Goal: Navigation & Orientation: Find specific page/section

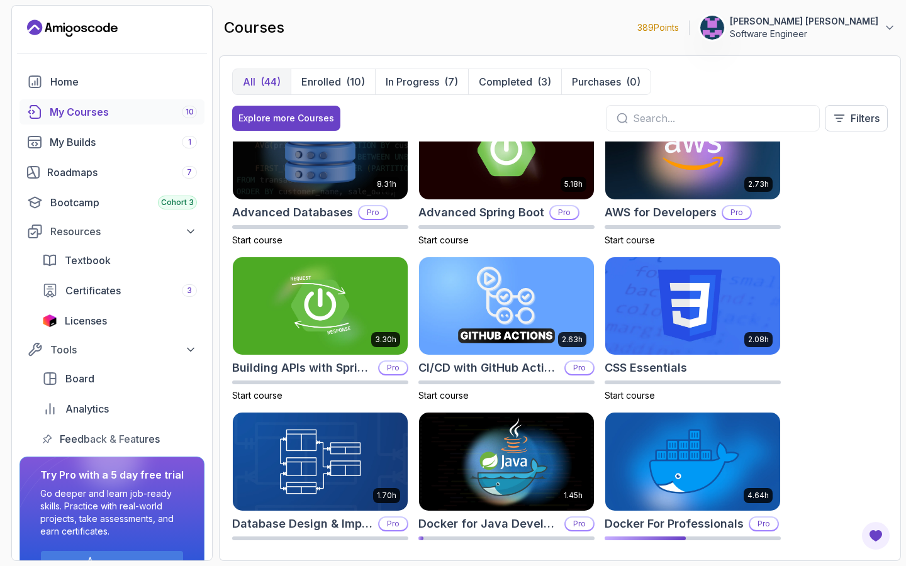
scroll to position [40, 0]
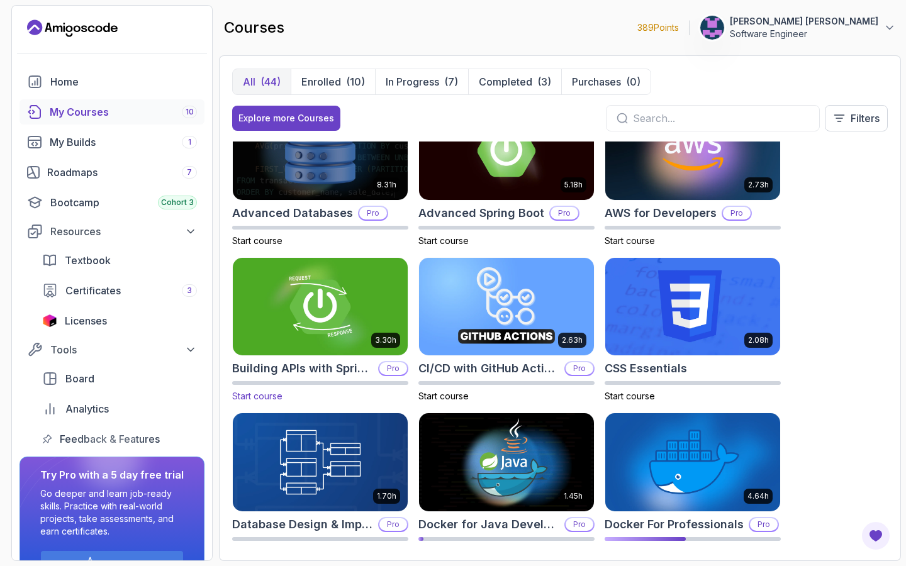
click at [328, 265] on img at bounding box center [320, 306] width 184 height 103
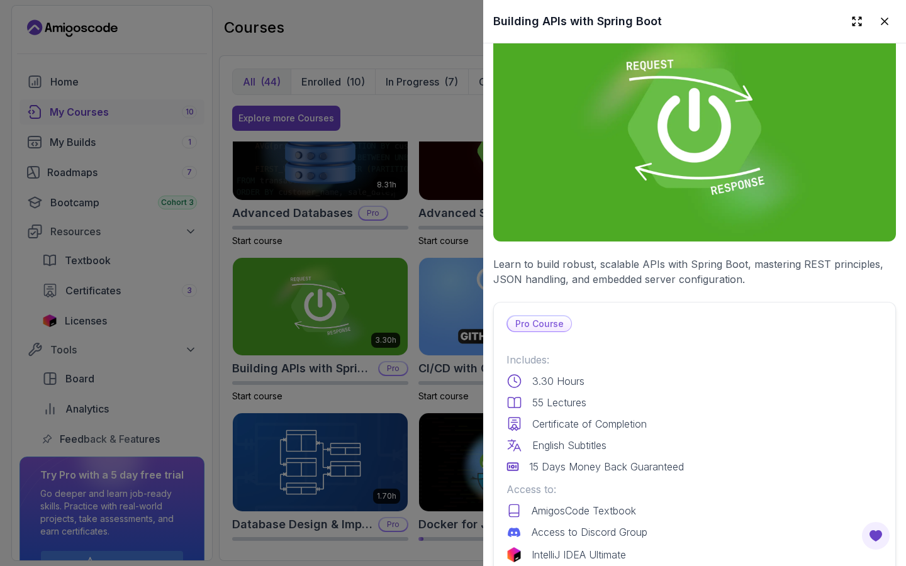
scroll to position [42, 0]
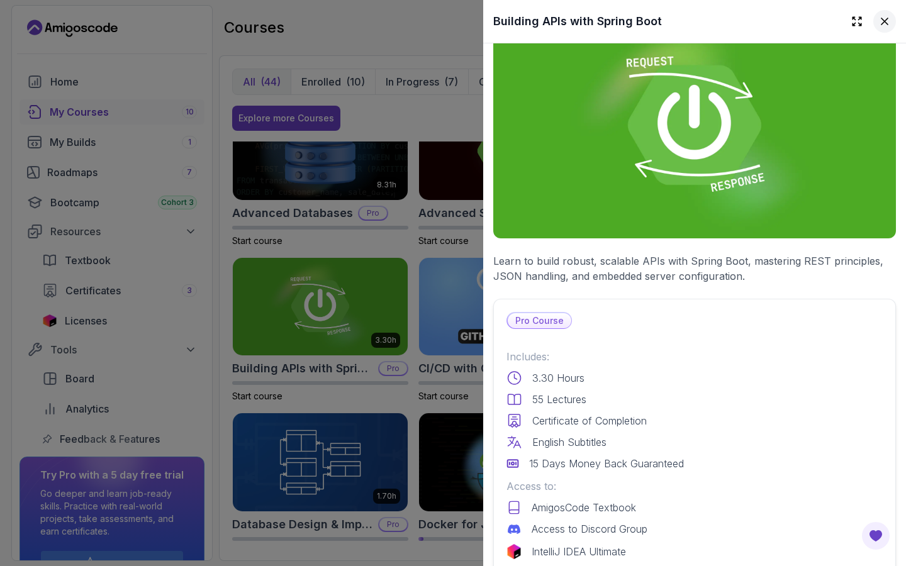
click at [881, 23] on icon at bounding box center [884, 21] width 13 height 13
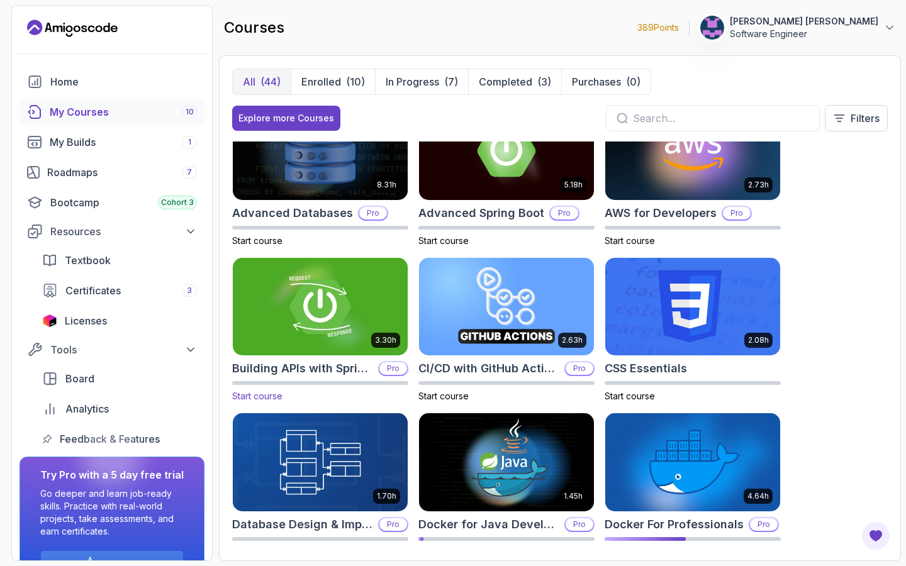
click at [270, 298] on img at bounding box center [320, 306] width 184 height 103
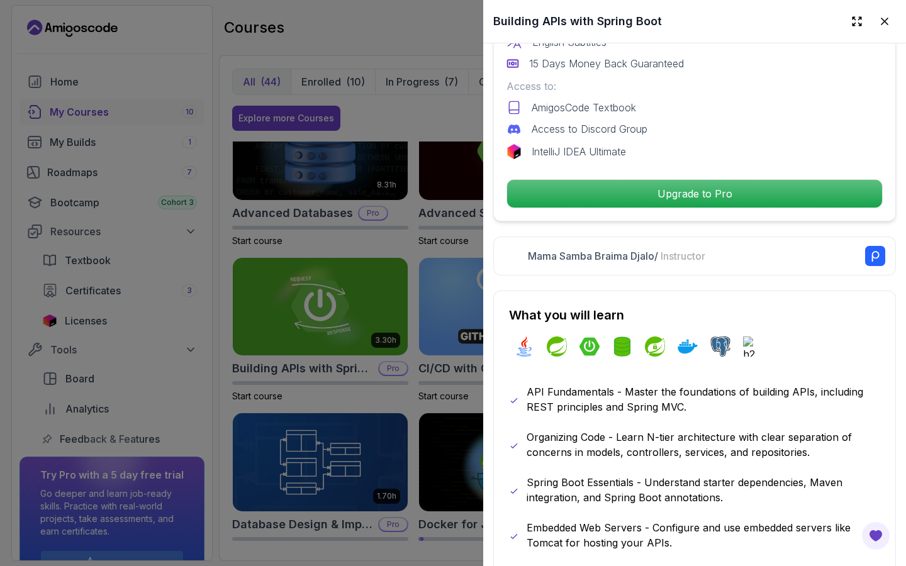
scroll to position [435, 0]
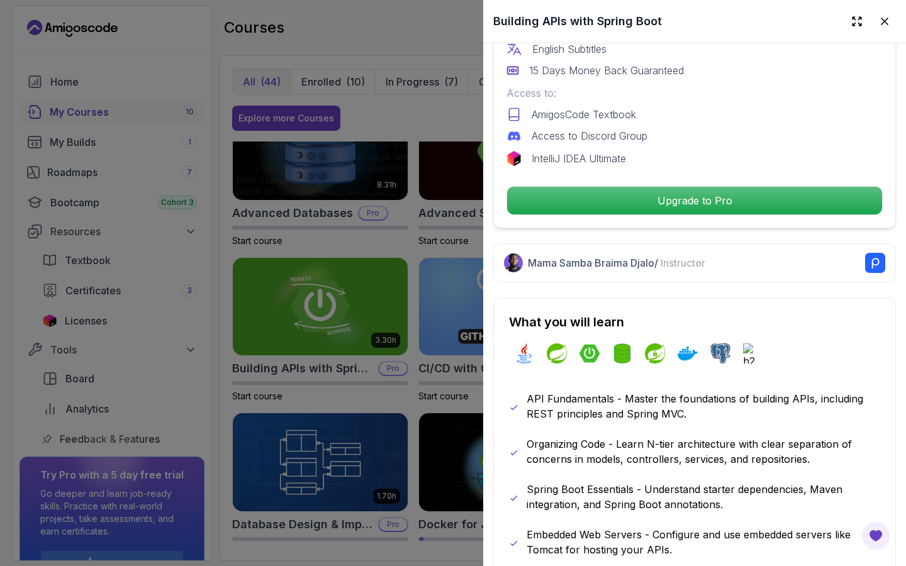
click at [0, 326] on div at bounding box center [453, 283] width 906 height 566
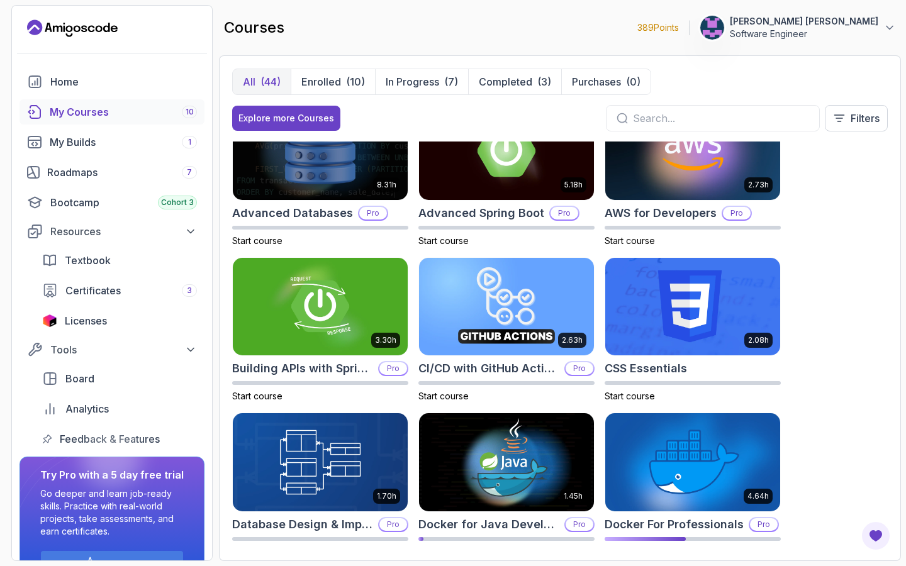
click at [819, 34] on p "Software Engineer" at bounding box center [804, 34] width 149 height 13
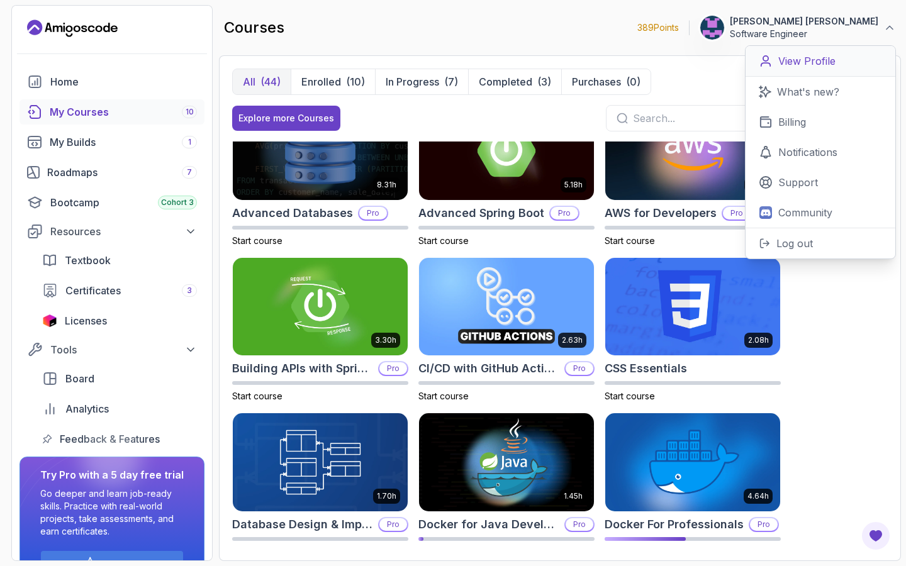
click at [824, 67] on p "View Profile" at bounding box center [806, 60] width 57 height 15
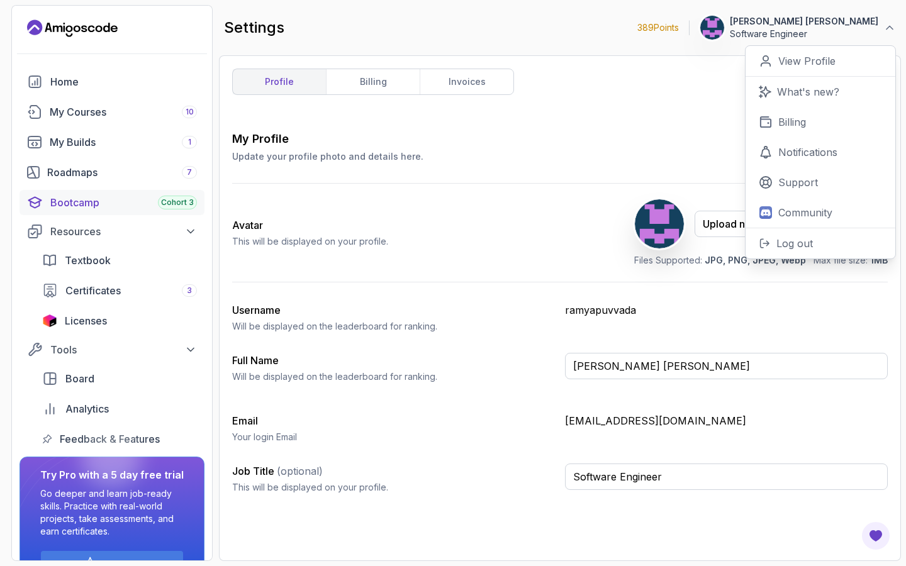
click at [186, 208] on div "Cohort 3" at bounding box center [177, 203] width 39 height 14
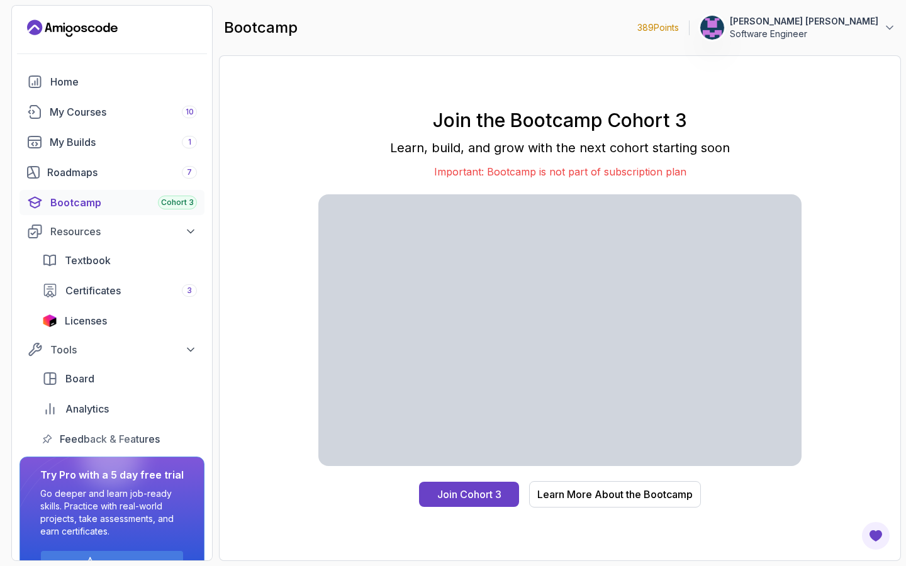
click at [831, 35] on p "Software Engineer" at bounding box center [804, 34] width 149 height 13
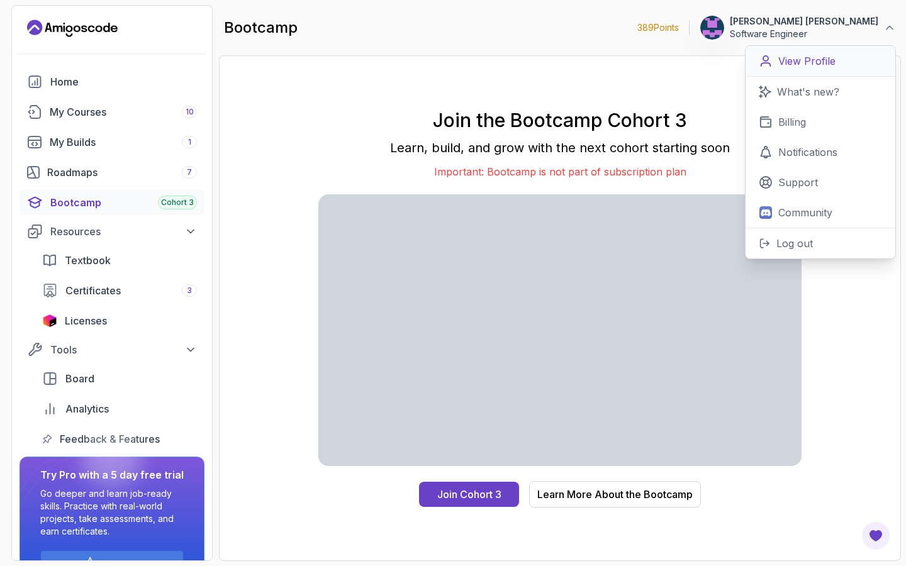
click at [809, 69] on link "View Profile" at bounding box center [821, 61] width 150 height 31
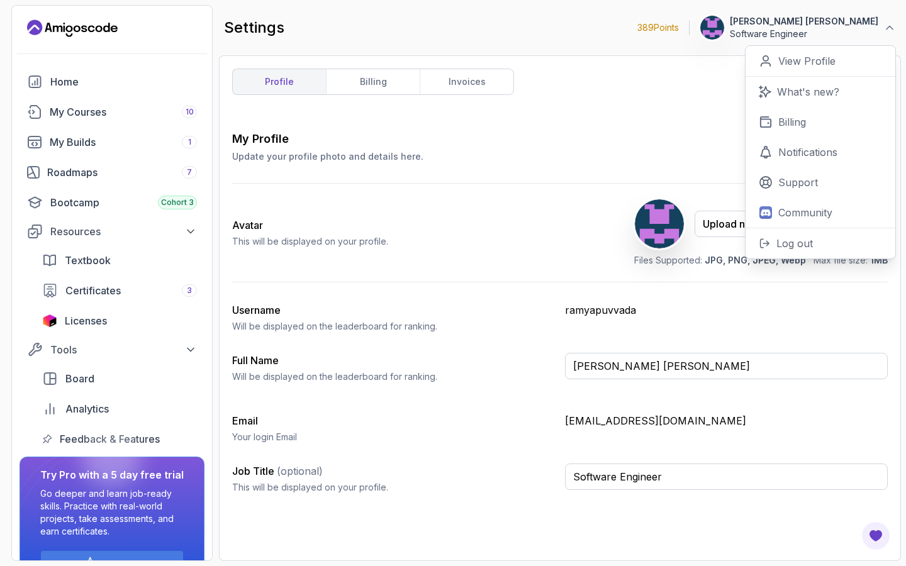
click at [530, 241] on div "Avatar This will be displayed on your profile. Upload new Picture Delete Files …" at bounding box center [560, 233] width 656 height 98
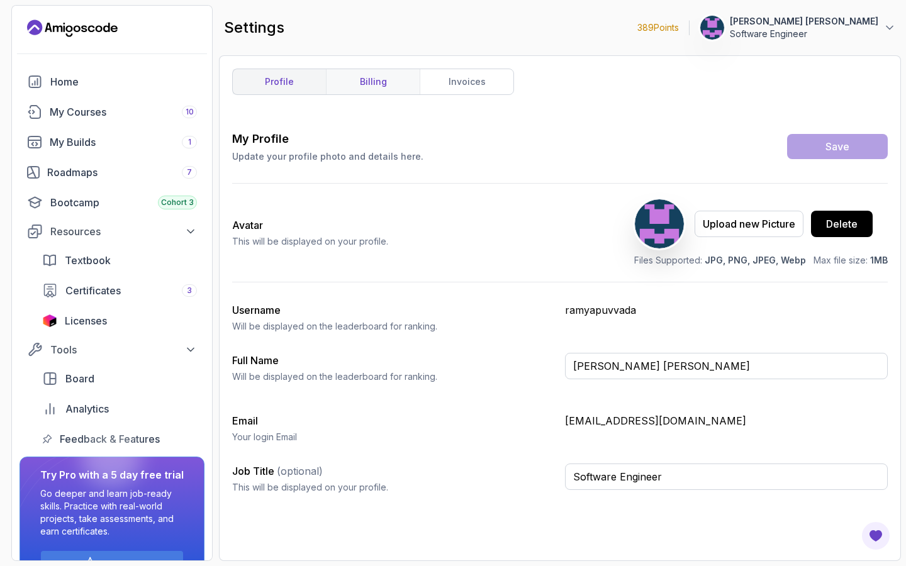
click at [383, 81] on link "billing" at bounding box center [373, 81] width 94 height 25
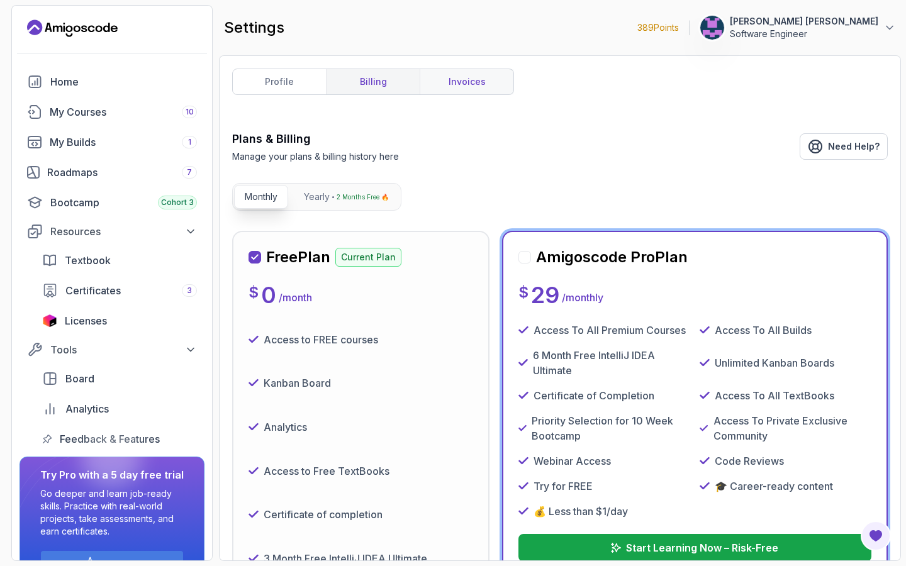
click at [460, 89] on link "invoices" at bounding box center [467, 81] width 94 height 25
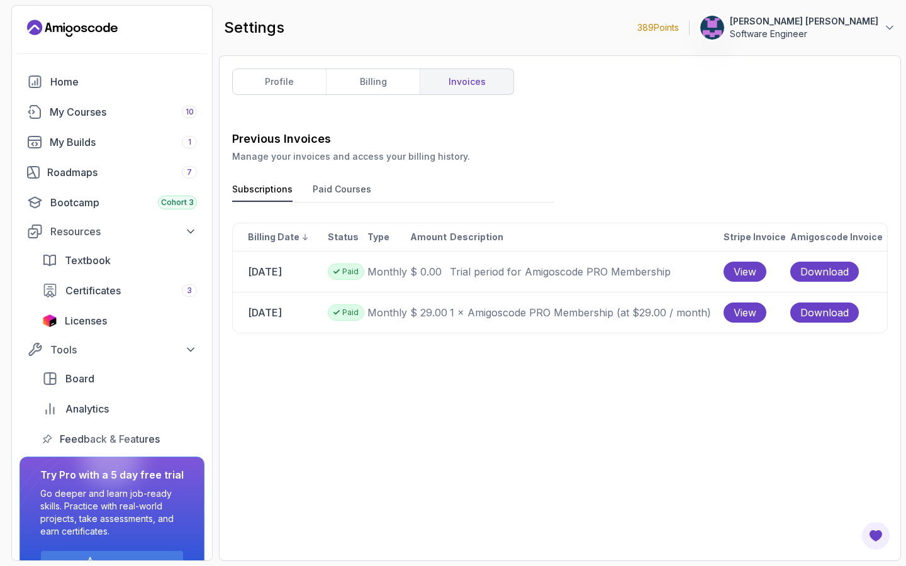
click at [521, 296] on td "1 × Amigoscode PRO Membership (at $29.00 / month)" at bounding box center [586, 313] width 274 height 41
click at [143, 118] on div "My Courses 10" at bounding box center [123, 111] width 147 height 15
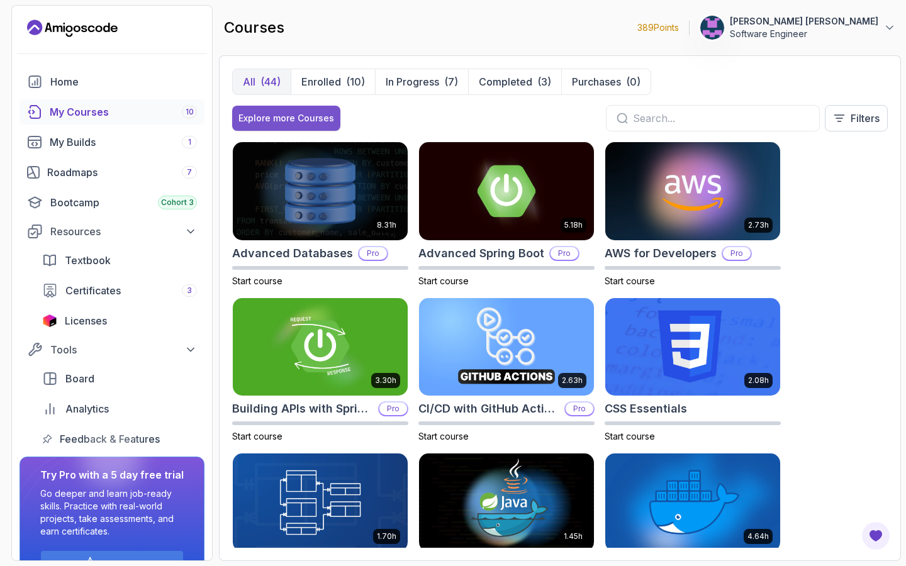
click at [310, 121] on div "Explore more Courses" at bounding box center [286, 118] width 96 height 13
